Goal: Transaction & Acquisition: Purchase product/service

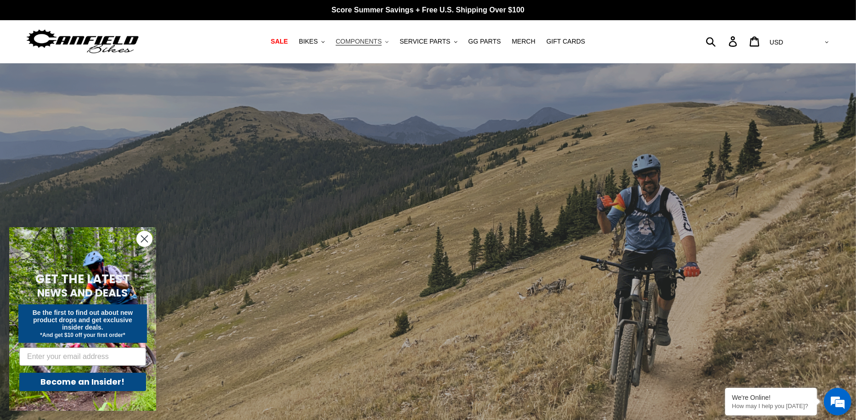
click at [376, 40] on span "COMPONENTS" at bounding box center [359, 42] width 46 height 8
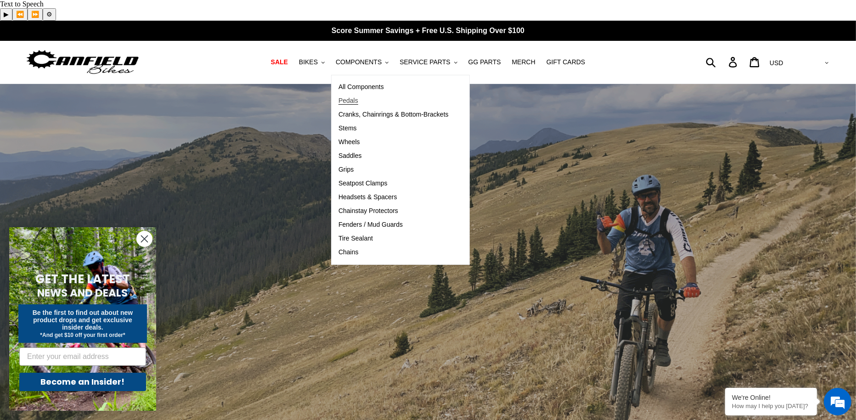
click at [358, 97] on span "Pedals" at bounding box center [348, 101] width 20 height 8
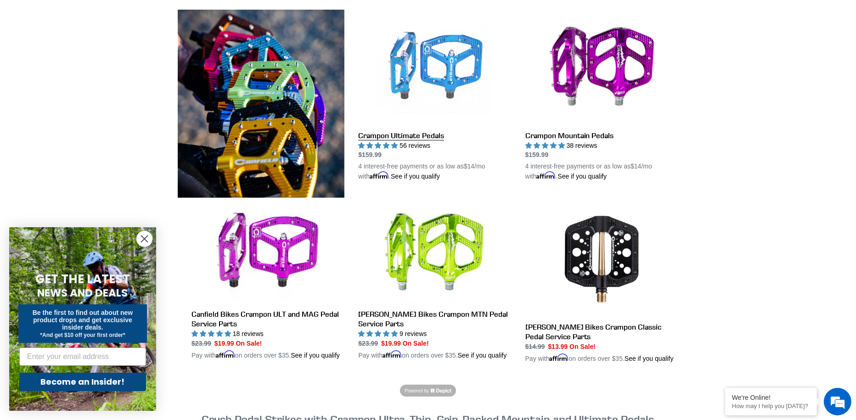
click at [453, 64] on link "Crampon Ultimate Pedals" at bounding box center [434, 96] width 153 height 172
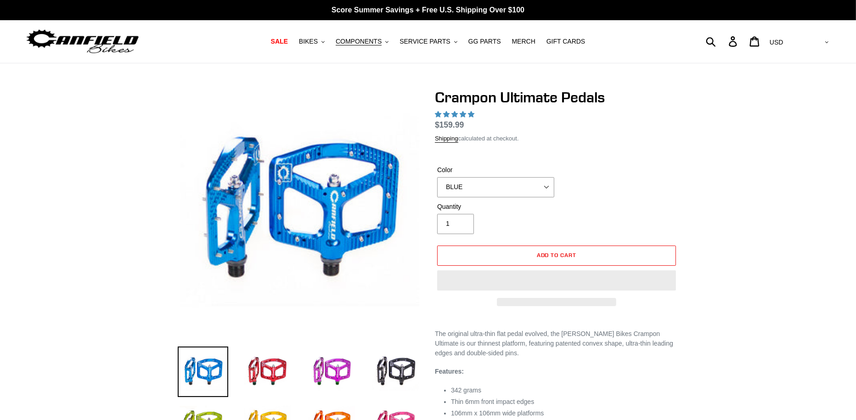
select select "highest-rating"
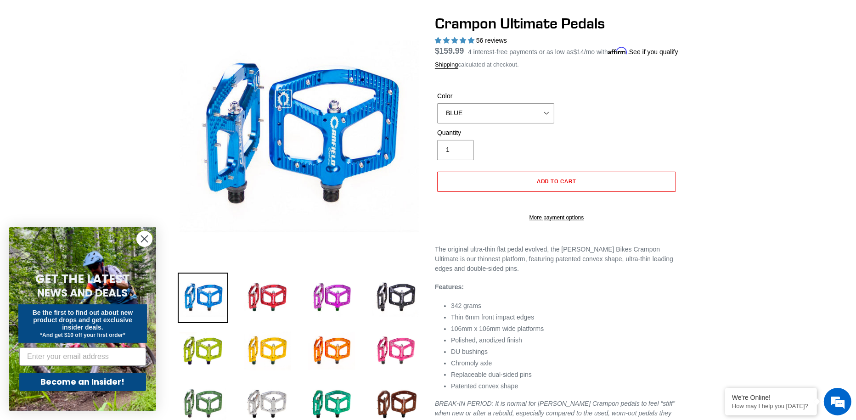
scroll to position [105, 0]
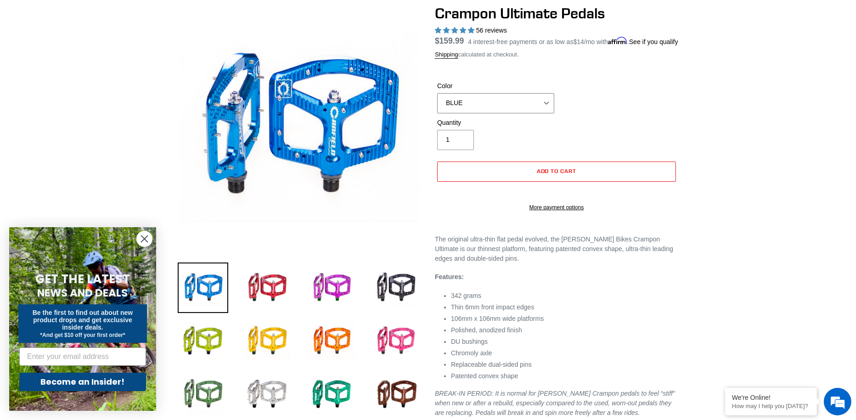
click at [479, 93] on select "BLUE RED PURPLE STEALTH BRONZE GREY TURQUOISE BLACK POLISHED BAJA GOLD PNW GREE…" at bounding box center [495, 103] width 117 height 20
click at [714, 172] on div at bounding box center [428, 241] width 856 height 472
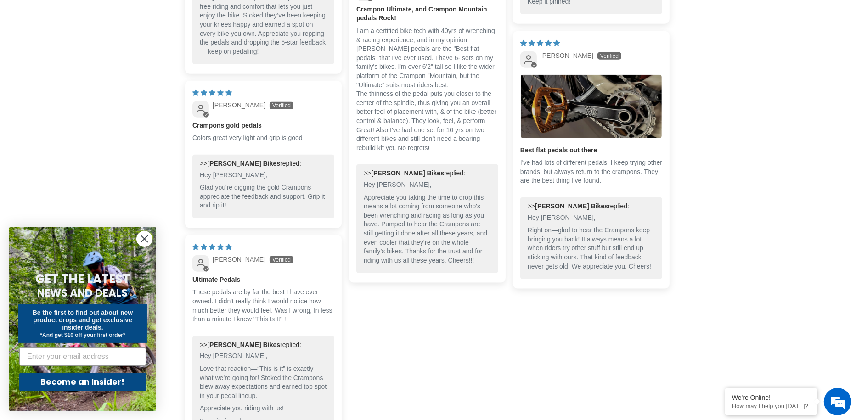
scroll to position [1154, 0]
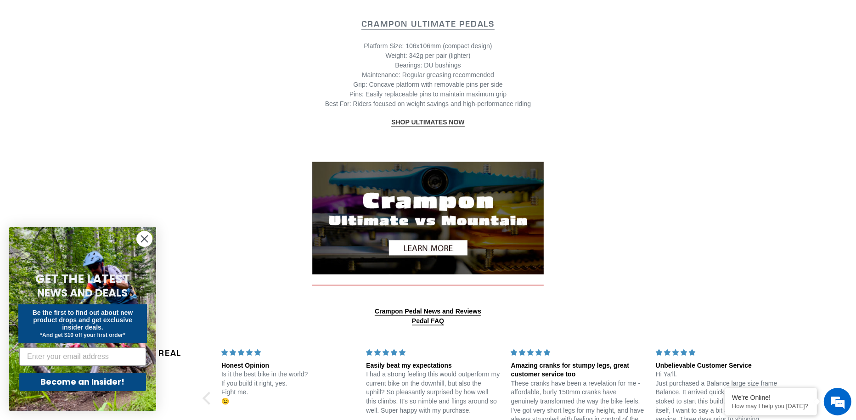
scroll to position [1210, 0]
click at [426, 222] on img at bounding box center [427, 218] width 231 height 112
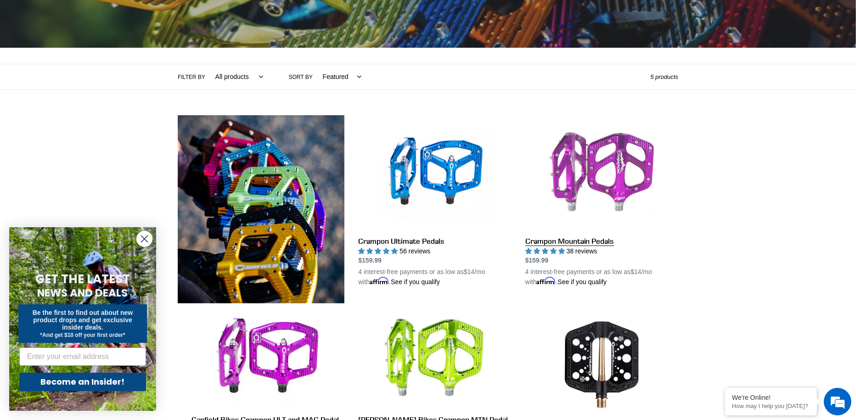
scroll to position [210, 0]
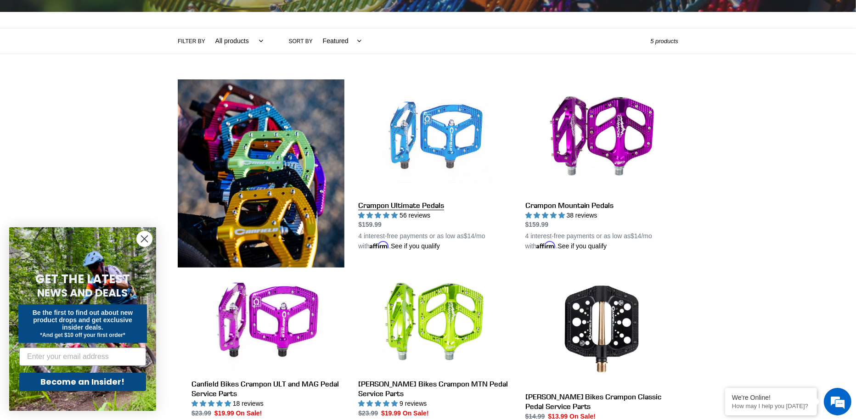
click at [467, 107] on link "Crampon Ultimate Pedals" at bounding box center [434, 165] width 153 height 172
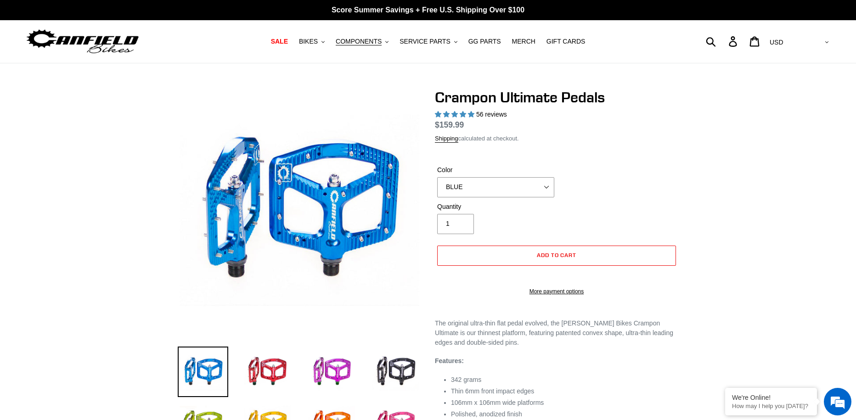
select select "highest-rating"
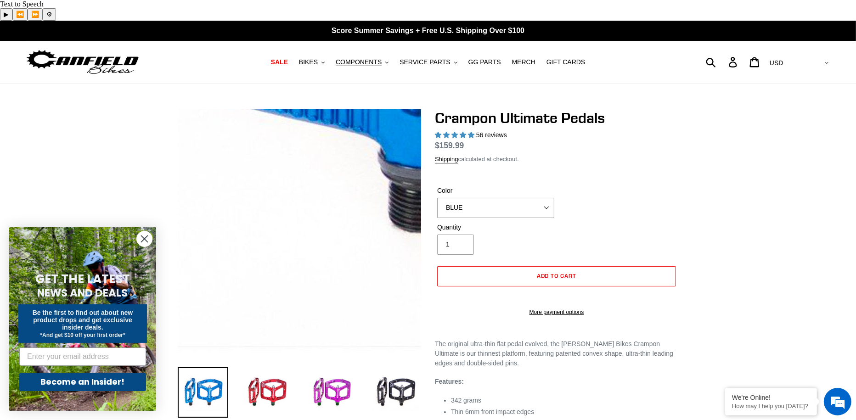
scroll to position [245, 0]
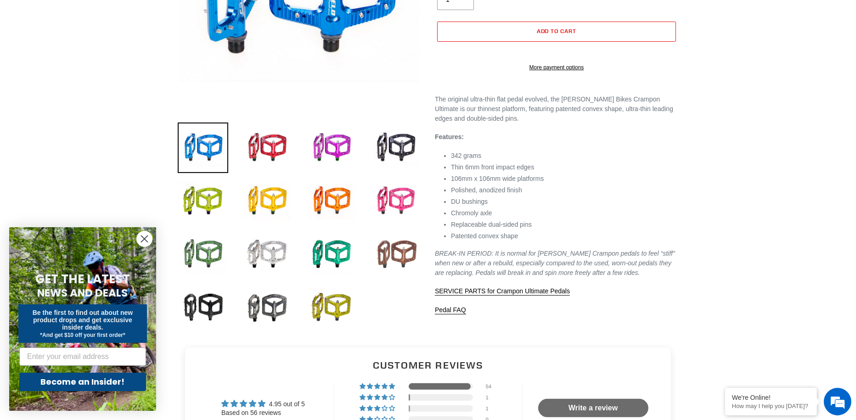
click at [394, 241] on img at bounding box center [396, 254] width 51 height 51
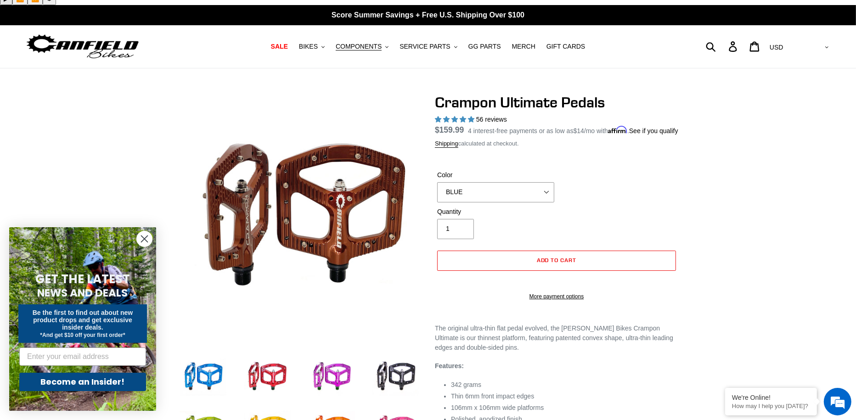
scroll to position [0, 0]
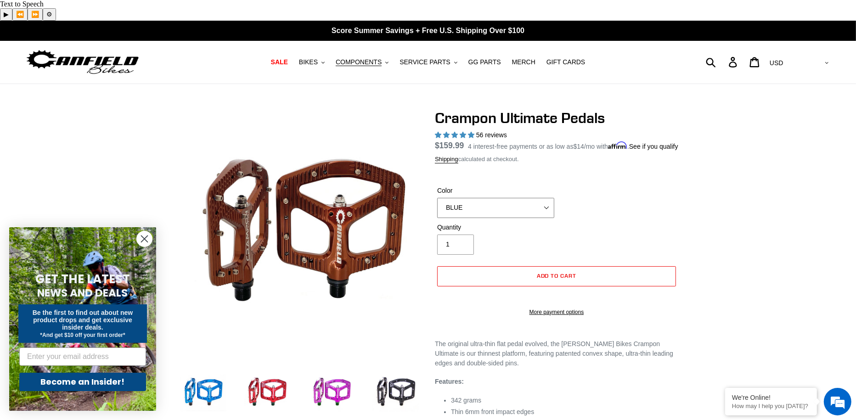
click at [482, 200] on select "BLUE RED PURPLE STEALTH BRONZE GREY [GEOGRAPHIC_DATA] BLACK POLISHED [GEOGRAPHI…" at bounding box center [495, 208] width 117 height 20
click at [742, 216] on div at bounding box center [428, 345] width 856 height 472
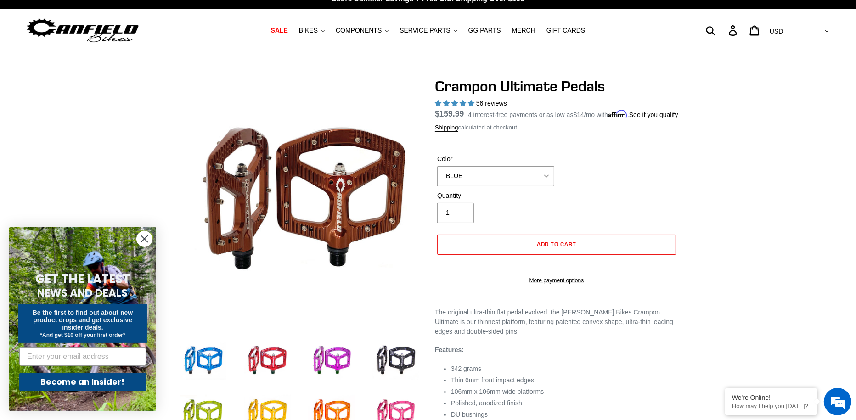
scroll to position [70, 0]
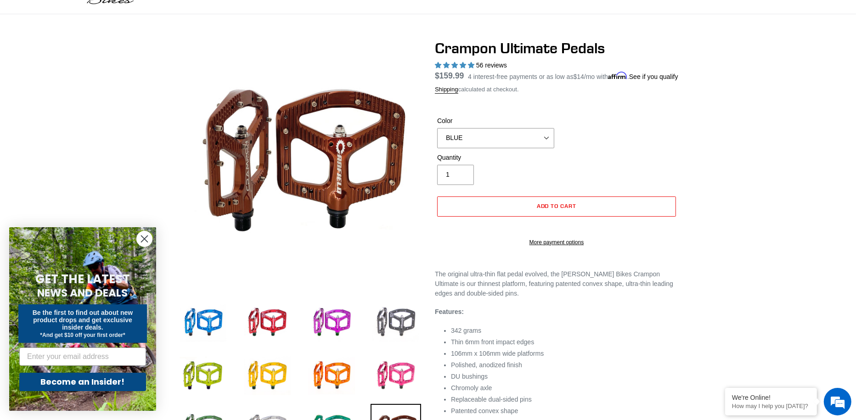
click at [408, 299] on img at bounding box center [396, 323] width 51 height 51
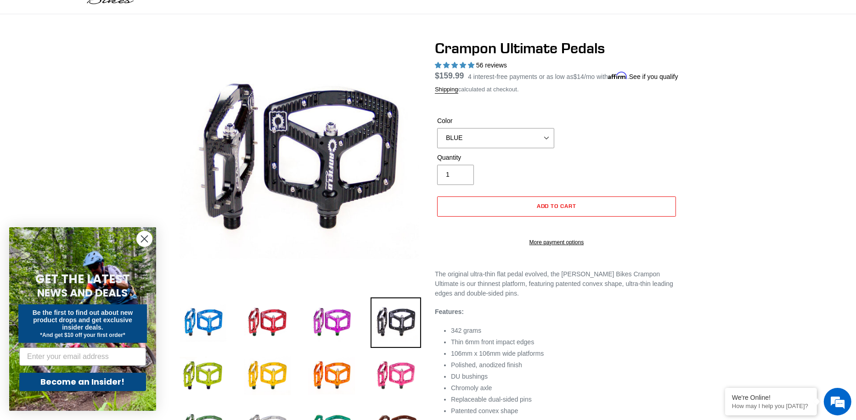
click at [147, 238] on circle "Close dialog" at bounding box center [144, 238] width 15 height 15
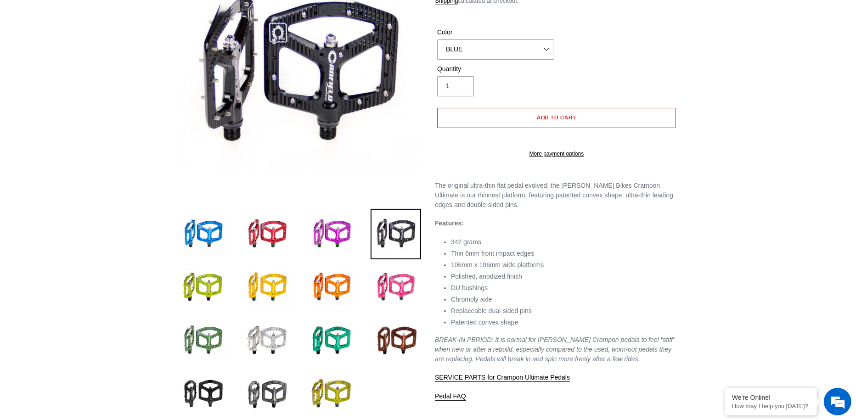
scroll to position [210, 0]
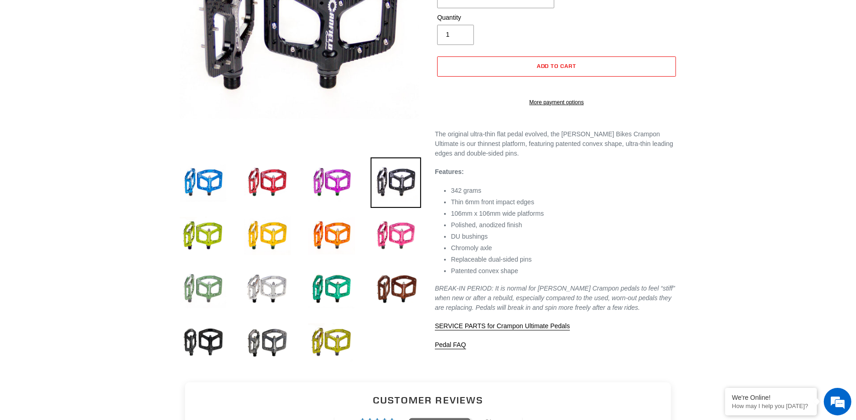
click at [197, 267] on img at bounding box center [203, 289] width 51 height 51
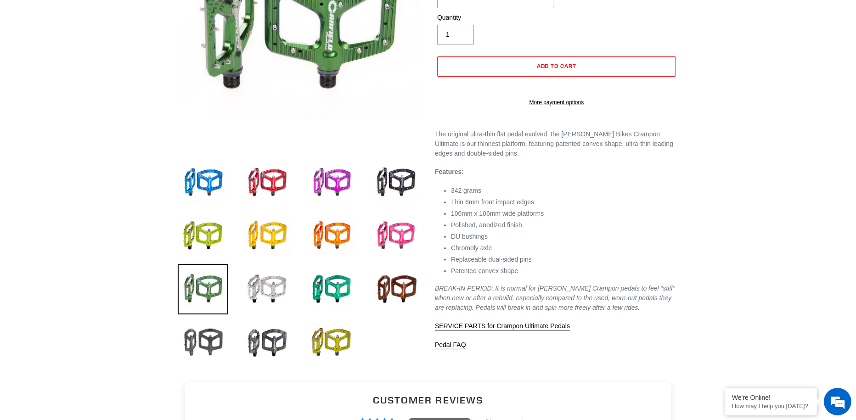
click at [210, 317] on img at bounding box center [203, 342] width 51 height 51
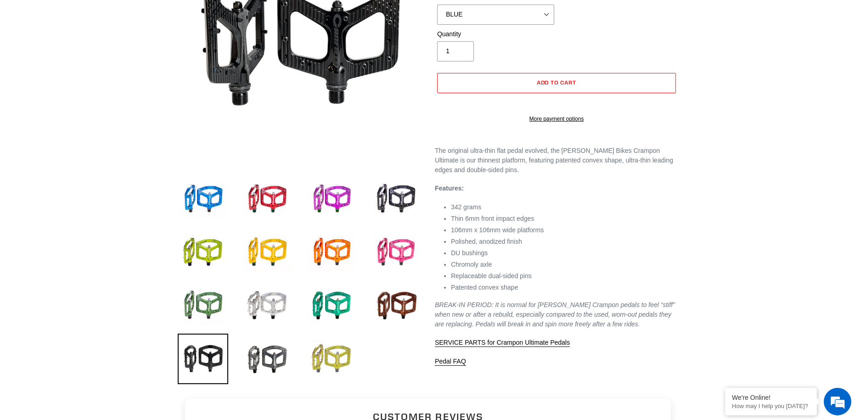
scroll to position [245, 0]
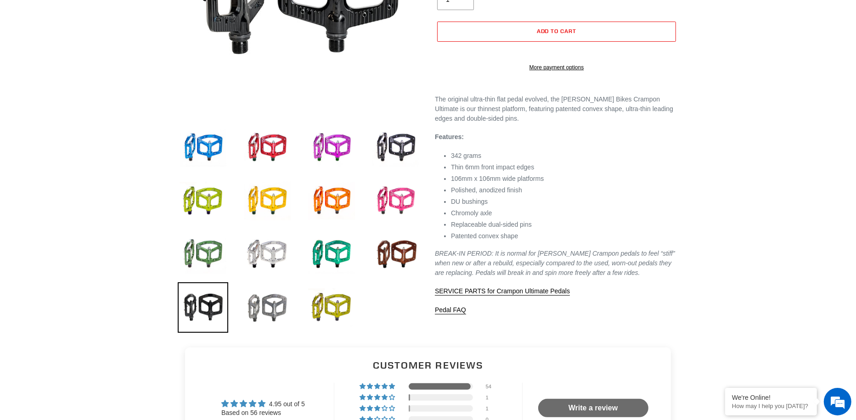
click at [270, 295] on img at bounding box center [267, 307] width 51 height 51
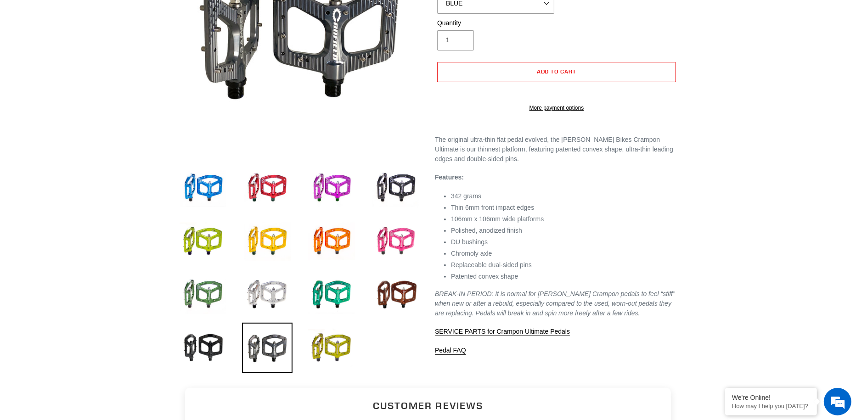
scroll to position [210, 0]
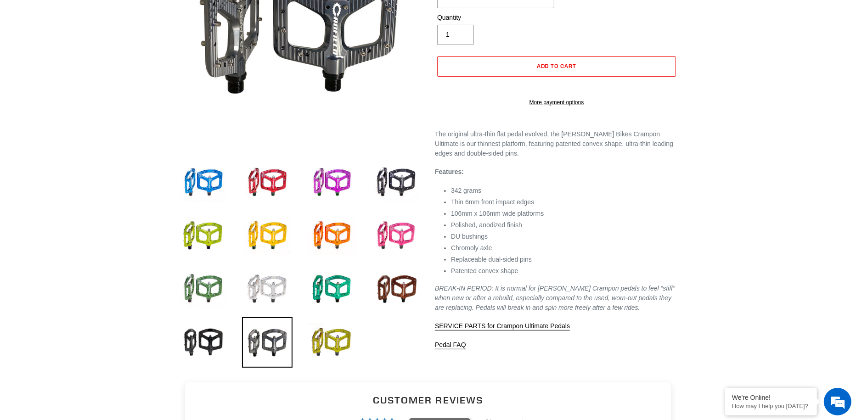
click at [269, 272] on img at bounding box center [267, 289] width 51 height 51
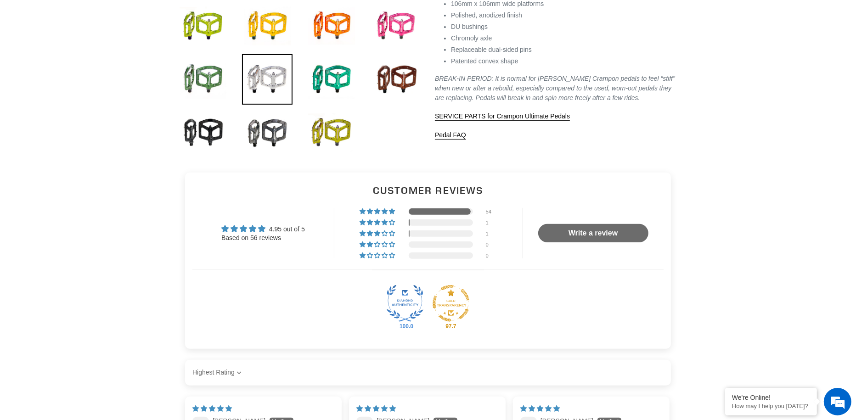
scroll to position [0, 0]
